Goal: Task Accomplishment & Management: Use online tool/utility

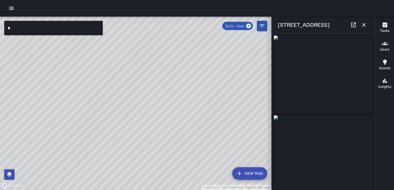
type input "**********"
click at [362, 27] on icon "button" at bounding box center [364, 25] width 6 height 6
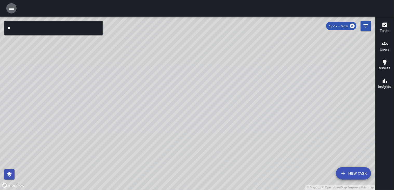
click at [11, 9] on icon "button" at bounding box center [11, 8] width 6 height 6
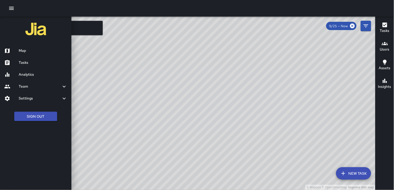
click at [34, 61] on h6 "Tasks" at bounding box center [43, 63] width 49 height 6
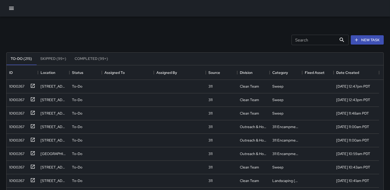
scroll to position [216, 372]
click at [15, 86] on div "10100267" at bounding box center [15, 85] width 17 height 7
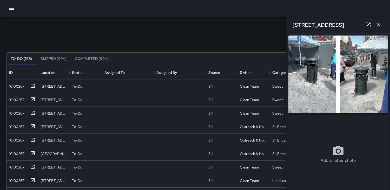
click at [345, 82] on img at bounding box center [337, 75] width 99 height 78
click at [11, 99] on div "10100267" at bounding box center [15, 98] width 17 height 7
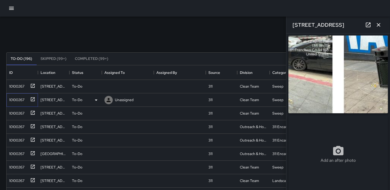
type input "**********"
click at [16, 101] on div "10100267" at bounding box center [15, 98] width 17 height 7
click at [315, 77] on img at bounding box center [337, 75] width 99 height 78
click at [16, 112] on div "10100267" at bounding box center [15, 112] width 17 height 7
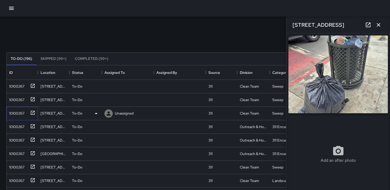
type input "**********"
click at [98, 113] on icon at bounding box center [96, 114] width 6 height 6
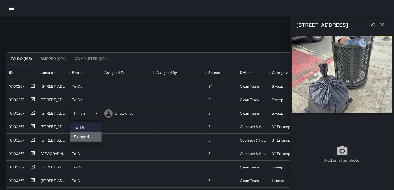
click at [84, 138] on li "Skipped" at bounding box center [86, 136] width 32 height 9
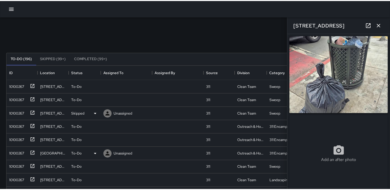
scroll to position [4, 4]
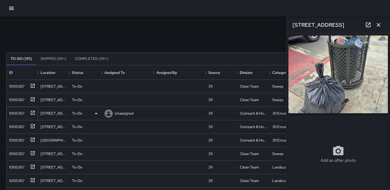
click at [22, 114] on div "10100267" at bounding box center [15, 112] width 17 height 7
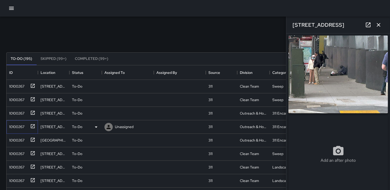
click at [22, 126] on div "10100267" at bounding box center [15, 125] width 17 height 7
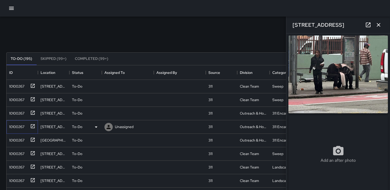
type input "**********"
click at [18, 142] on div "10100267" at bounding box center [15, 139] width 17 height 7
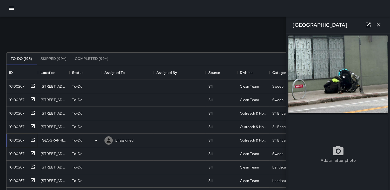
type input "**********"
drag, startPoint x: 16, startPoint y: 157, endPoint x: 13, endPoint y: 155, distance: 2.7
click at [16, 156] on div "10100267" at bounding box center [15, 152] width 17 height 7
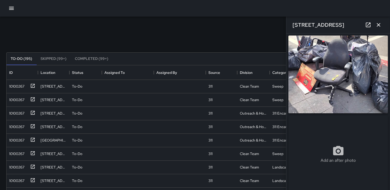
click at [320, 89] on img at bounding box center [337, 75] width 99 height 78
click at [18, 115] on div "10100267" at bounding box center [15, 112] width 17 height 7
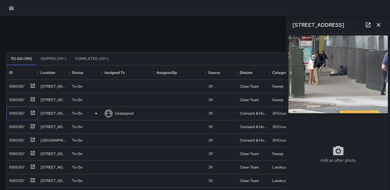
type input "**********"
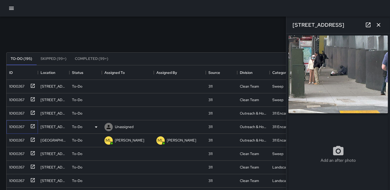
click at [19, 126] on div "10100267" at bounding box center [15, 125] width 17 height 7
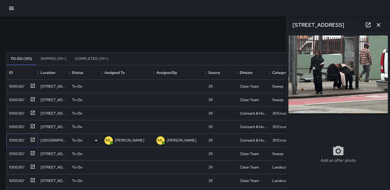
click at [17, 137] on div "10100267" at bounding box center [15, 139] width 17 height 7
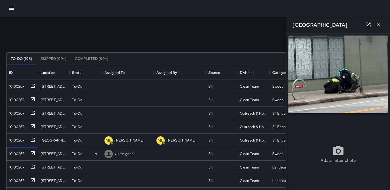
click at [19, 151] on div "10100267" at bounding box center [15, 152] width 17 height 7
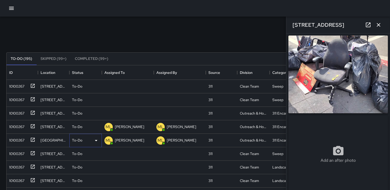
click at [95, 141] on icon at bounding box center [96, 141] width 6 height 6
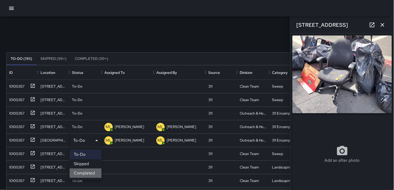
click at [82, 173] on li "Completed" at bounding box center [86, 173] width 32 height 9
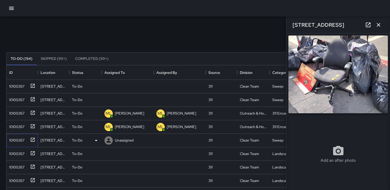
click at [18, 139] on div "10100267" at bounding box center [15, 139] width 17 height 7
click at [95, 140] on icon at bounding box center [96, 140] width 3 height 1
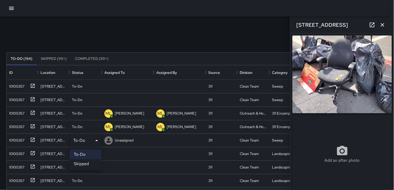
click at [84, 162] on li "Skipped" at bounding box center [86, 163] width 32 height 9
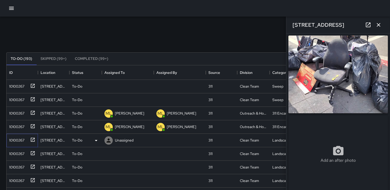
click at [18, 139] on div "10100267" at bounding box center [15, 139] width 17 height 7
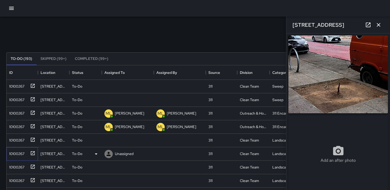
click at [17, 151] on div "10100267" at bounding box center [15, 152] width 17 height 7
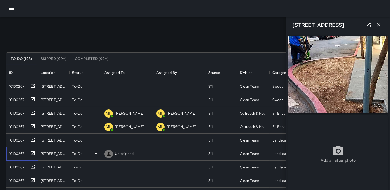
type input "**********"
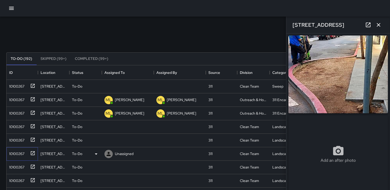
click at [18, 155] on div "10100267" at bounding box center [15, 152] width 17 height 7
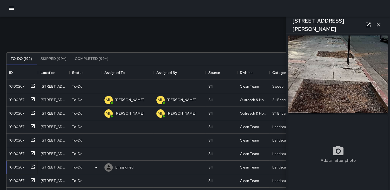
click at [19, 164] on div "10100267" at bounding box center [15, 166] width 17 height 7
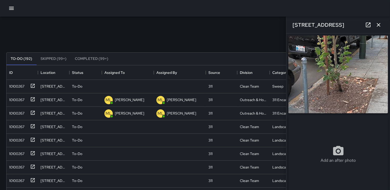
click at [335, 69] on img at bounding box center [337, 75] width 99 height 78
click at [16, 154] on div "10100267" at bounding box center [15, 152] width 17 height 7
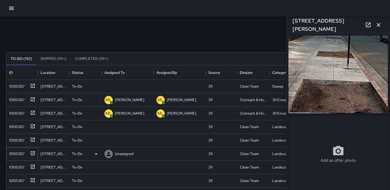
type input "**********"
click at [21, 165] on div "10100267" at bounding box center [15, 166] width 17 height 7
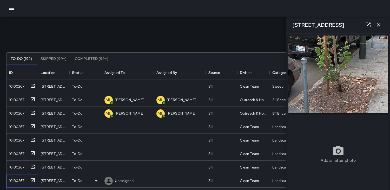
click at [15, 179] on div "10100267" at bounding box center [15, 179] width 17 height 7
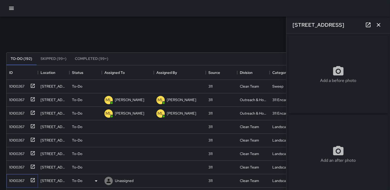
type input "**********"
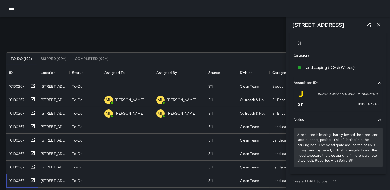
scroll to position [307, 0]
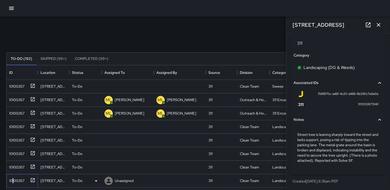
click at [14, 180] on div "10100267" at bounding box center [15, 179] width 17 height 7
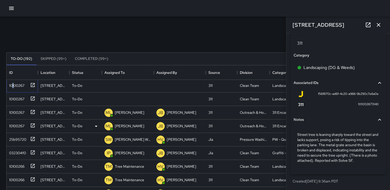
scroll to position [58, 0]
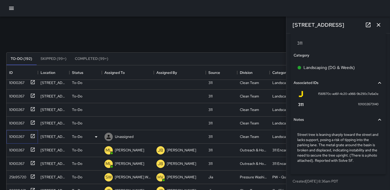
click at [12, 137] on div "10100267" at bounding box center [15, 135] width 17 height 7
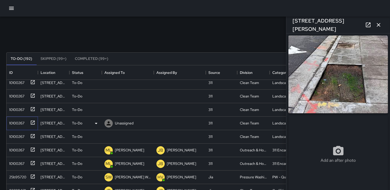
click at [19, 122] on div "10100267" at bounding box center [15, 122] width 17 height 7
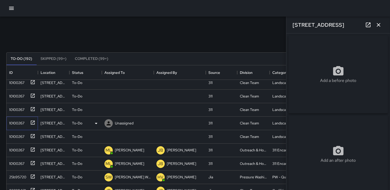
type input "**********"
click at [14, 136] on div "10100267" at bounding box center [15, 135] width 17 height 7
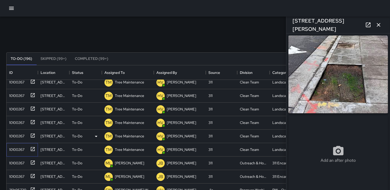
scroll to position [112, 0]
